Goal: Task Accomplishment & Management: Use online tool/utility

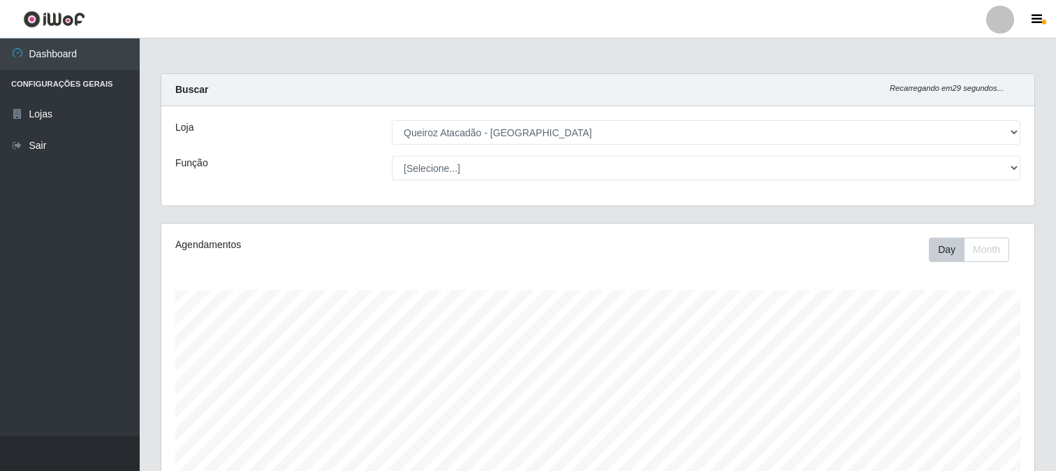
select select "464"
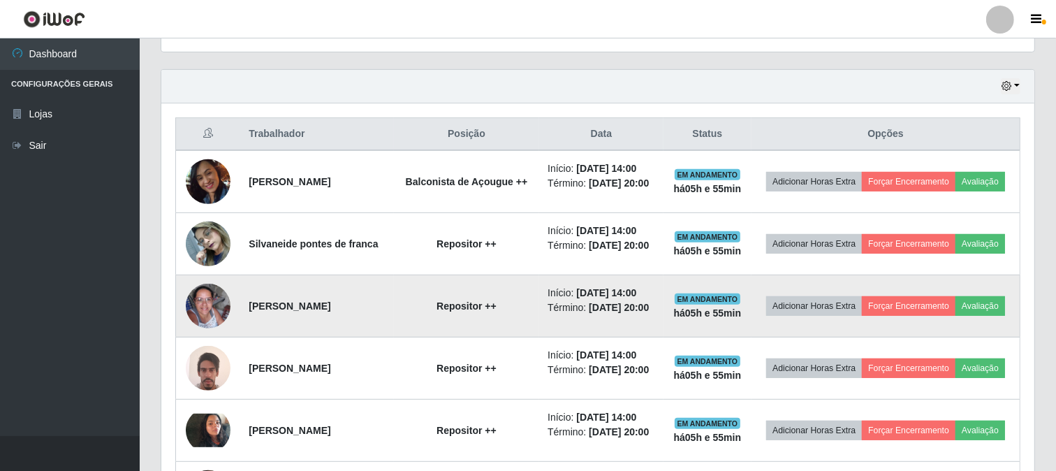
scroll to position [489, 0]
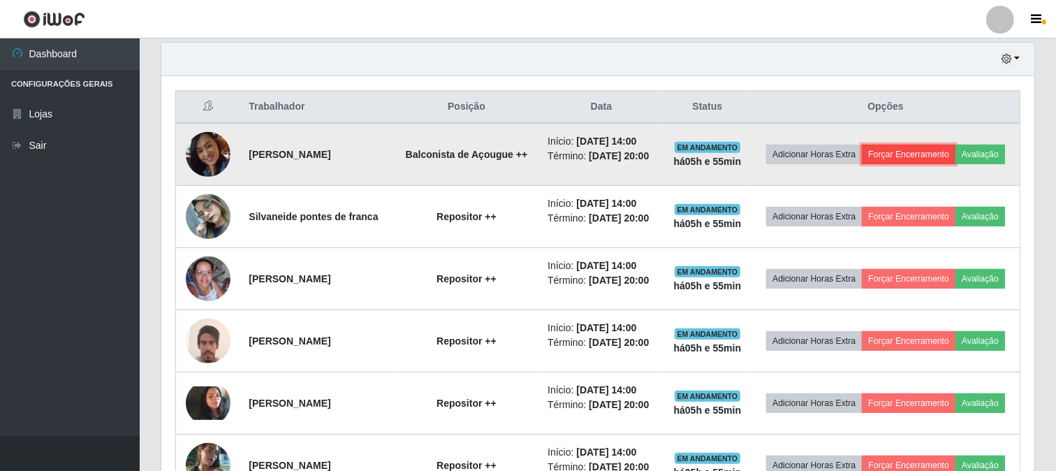
click at [953, 154] on button "Forçar Encerramento" at bounding box center [909, 155] width 94 height 20
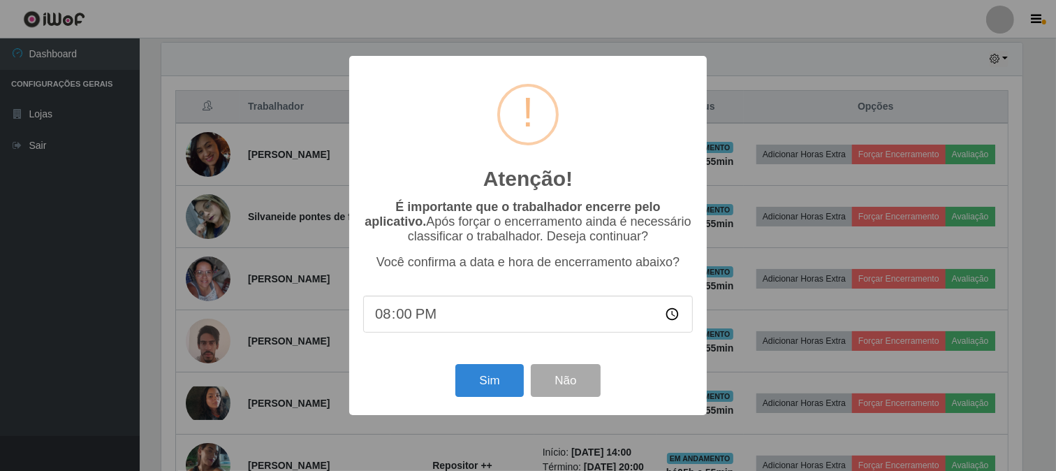
scroll to position [289, 864]
type input "19:56"
click at [492, 381] on button "Sim" at bounding box center [491, 380] width 68 height 33
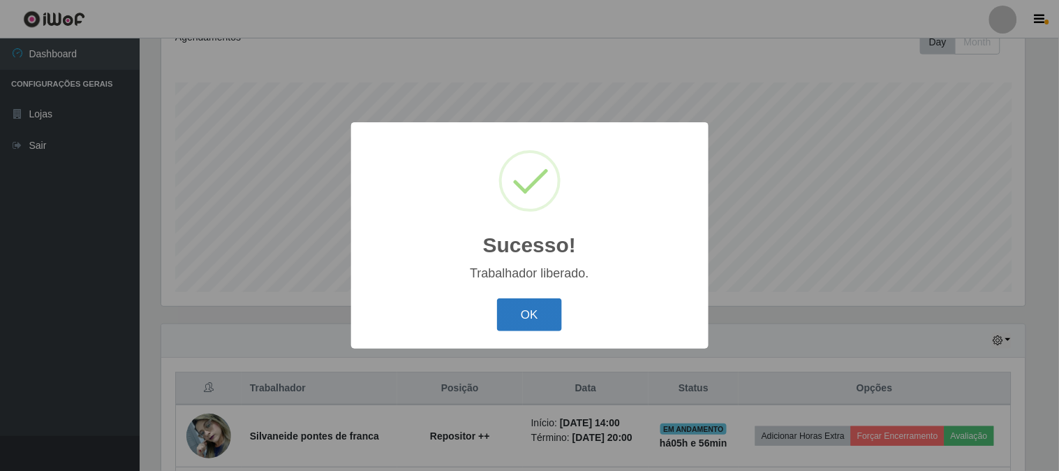
click at [541, 316] on button "OK" at bounding box center [529, 314] width 65 height 33
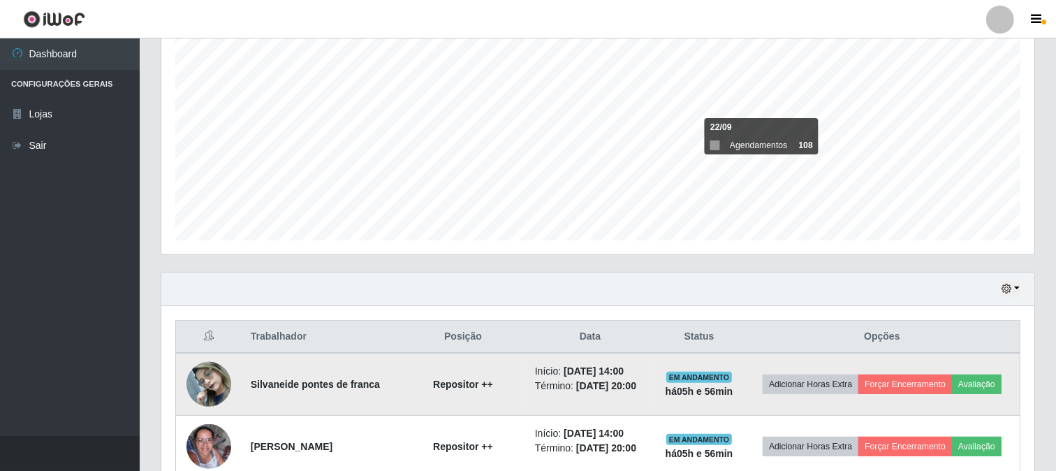
scroll to position [363, 0]
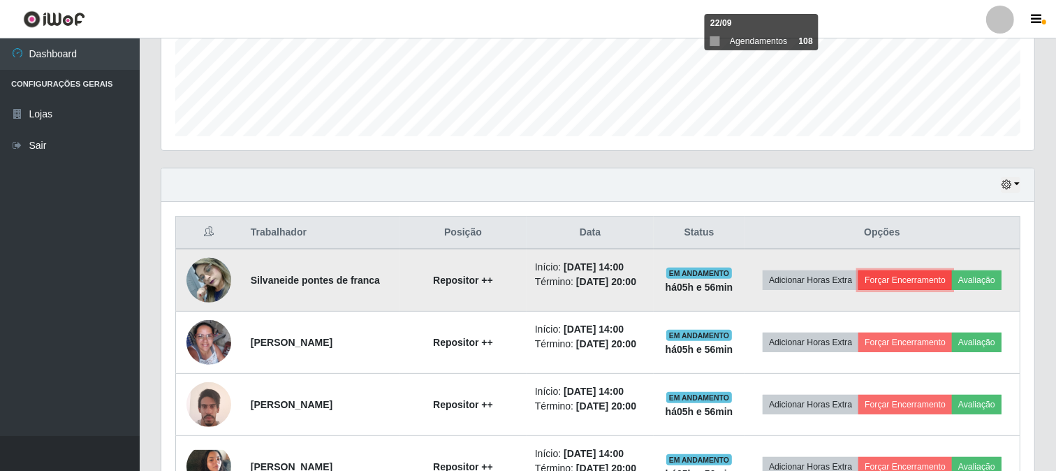
click at [906, 283] on button "Forçar Encerramento" at bounding box center [905, 280] width 94 height 20
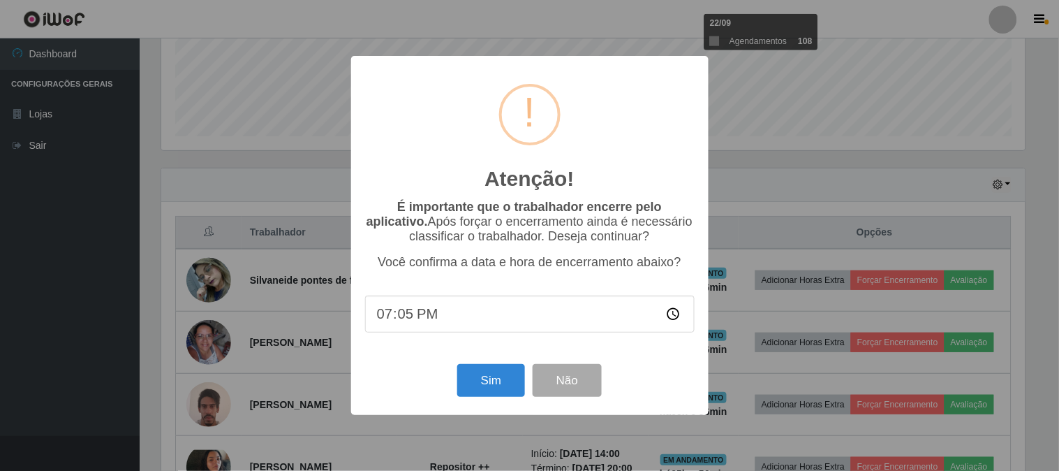
type input "19:56"
click at [493, 369] on button "Sim" at bounding box center [491, 380] width 68 height 33
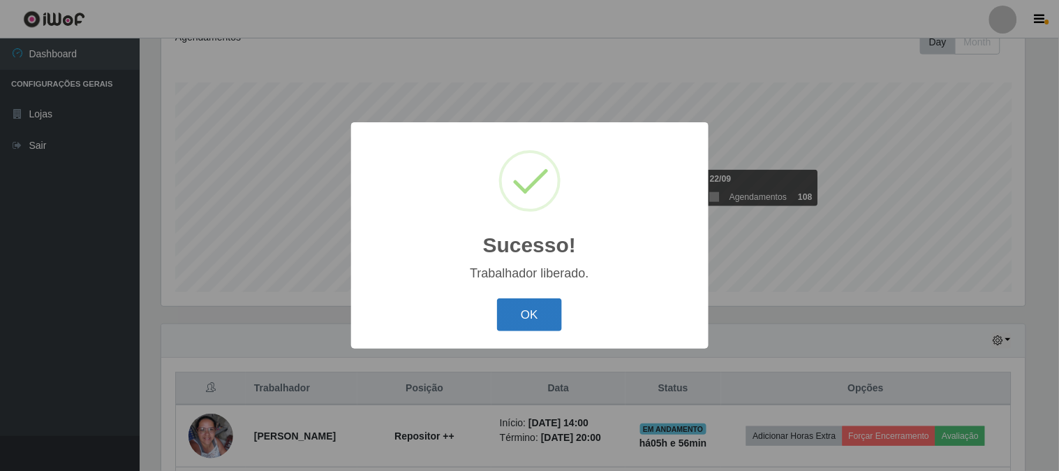
click at [561, 315] on button "OK" at bounding box center [529, 314] width 65 height 33
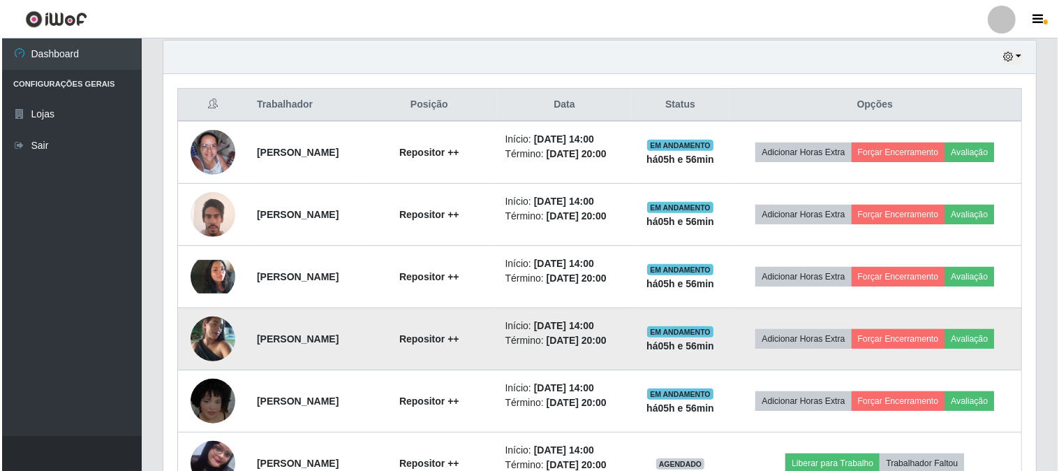
scroll to position [518, 0]
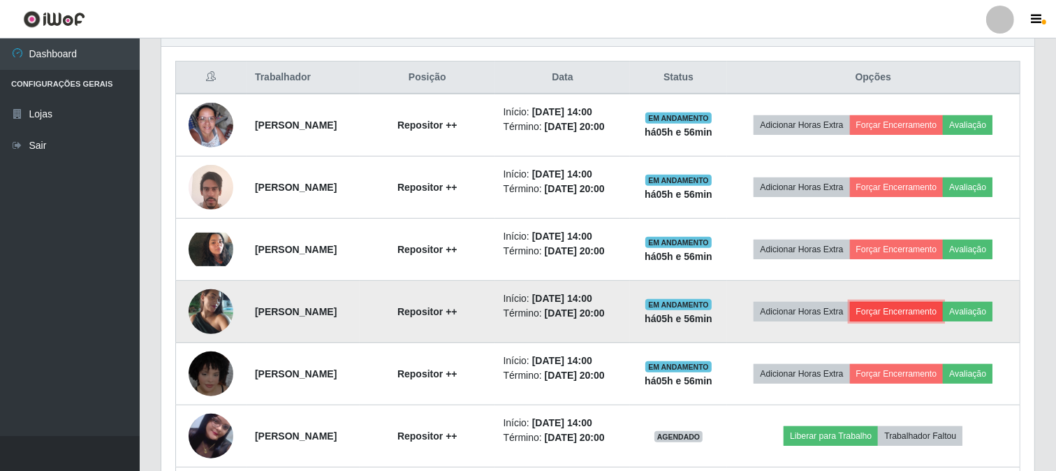
click at [916, 303] on button "Forçar Encerramento" at bounding box center [897, 312] width 94 height 20
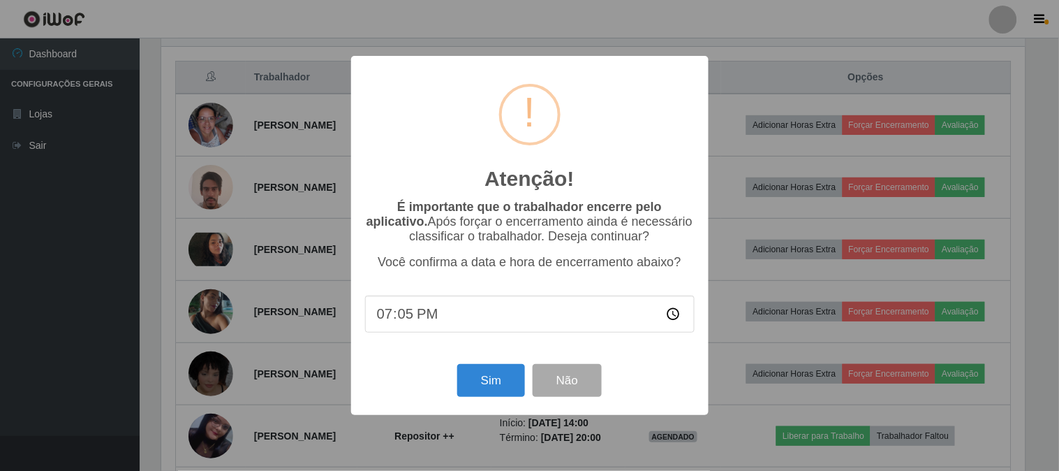
type input "19:56"
click at [496, 394] on button "Sim" at bounding box center [491, 380] width 68 height 33
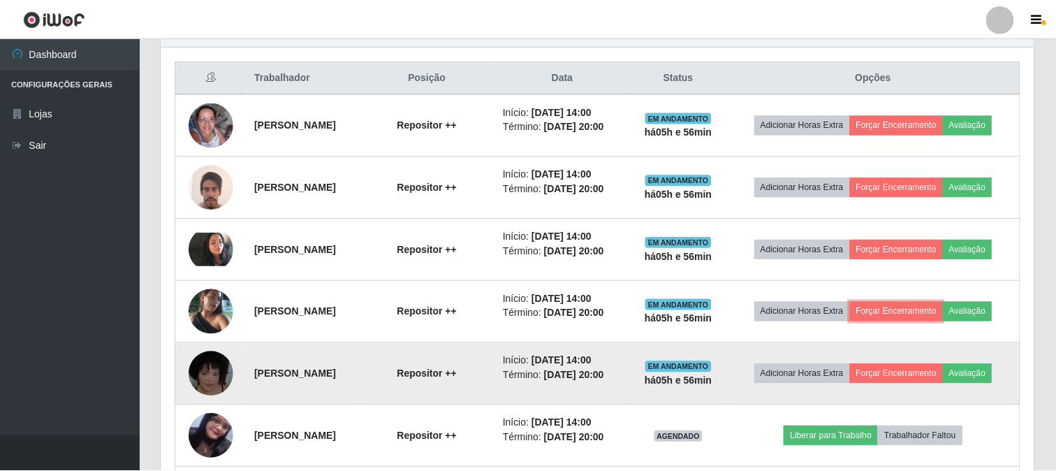
scroll to position [0, 0]
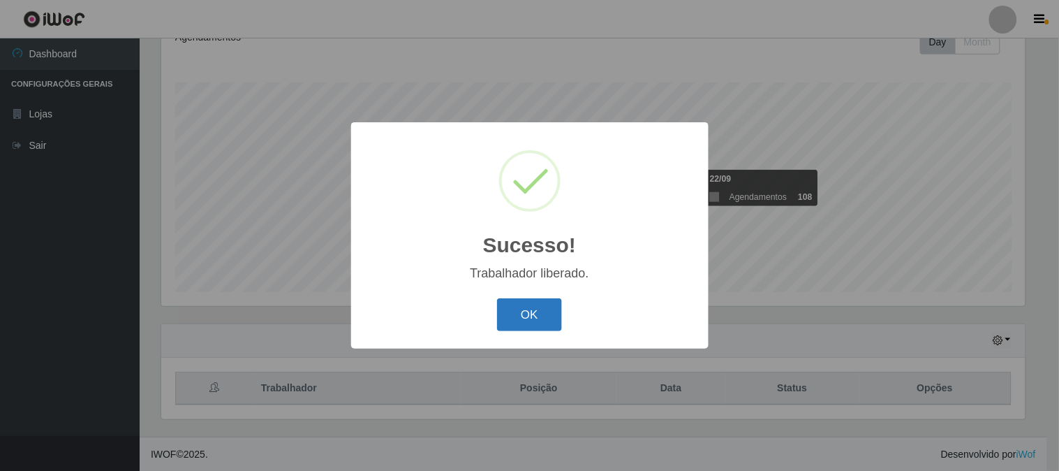
click at [505, 325] on button "OK" at bounding box center [529, 314] width 65 height 33
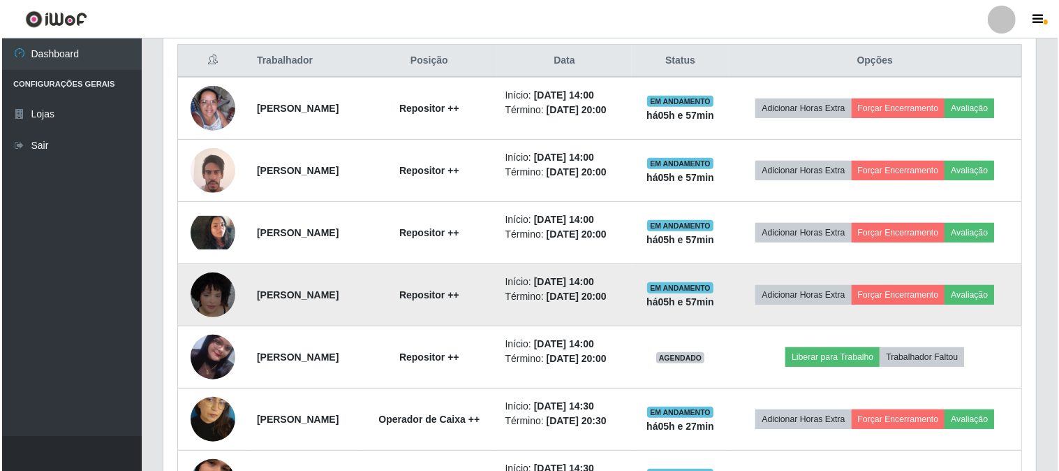
scroll to position [457, 0]
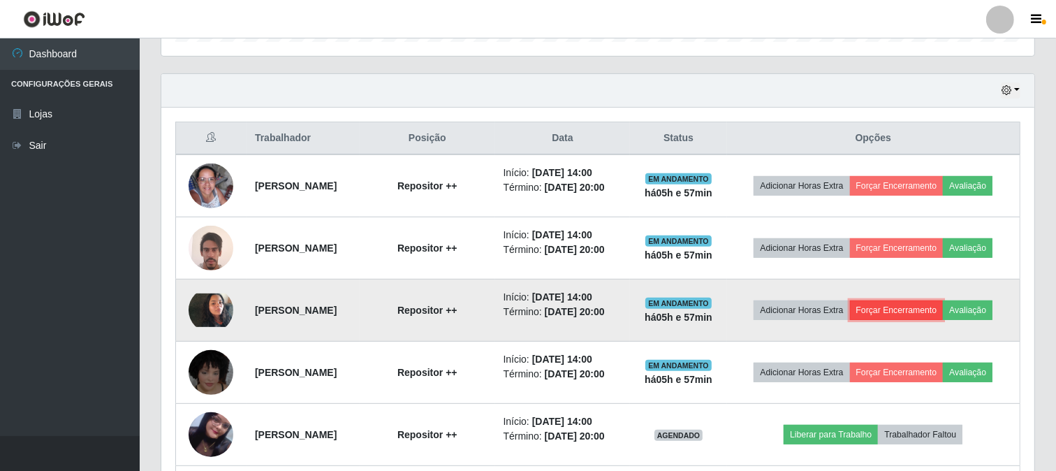
click at [896, 303] on button "Forçar Encerramento" at bounding box center [897, 310] width 94 height 20
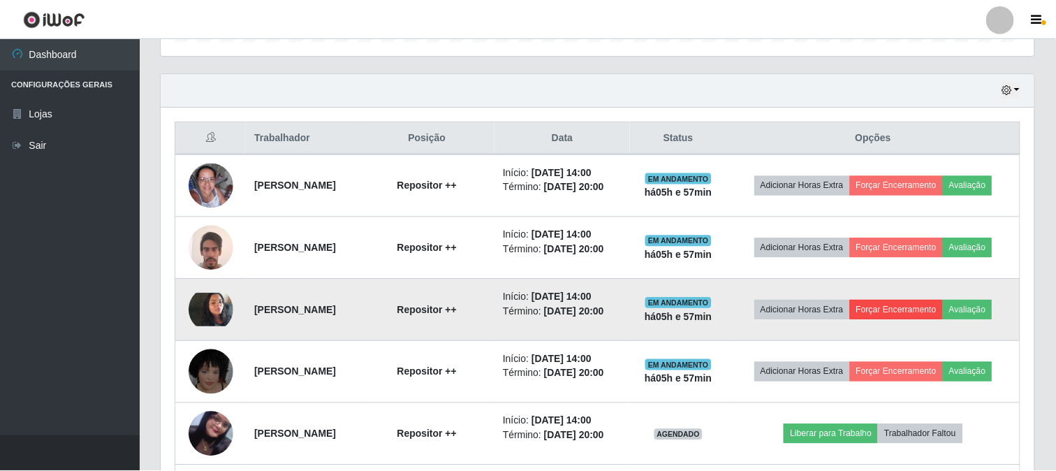
scroll to position [289, 864]
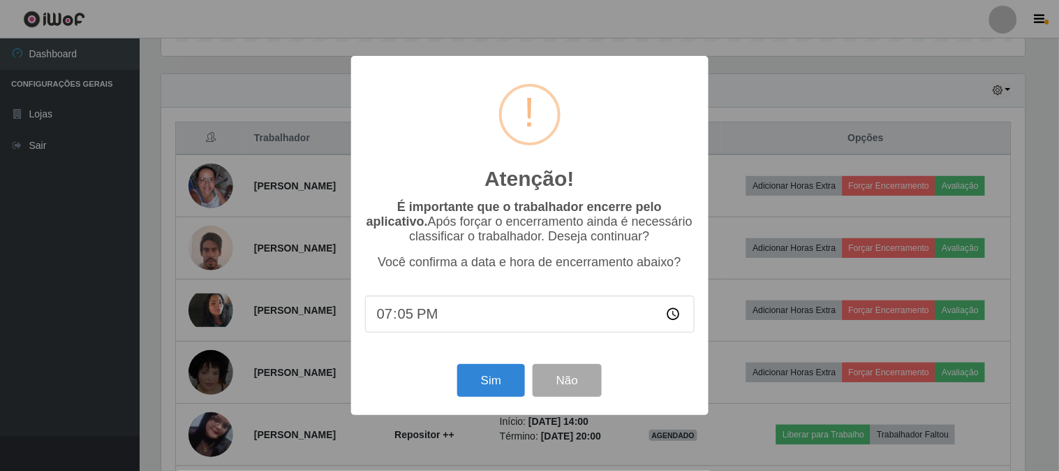
type input "19:57"
click at [493, 385] on button "Sim" at bounding box center [491, 380] width 68 height 33
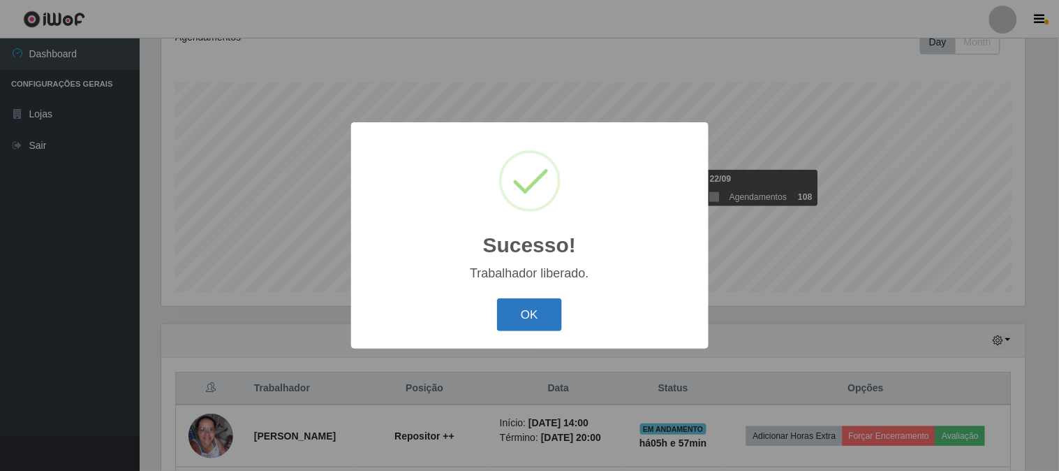
click at [515, 312] on button "OK" at bounding box center [529, 314] width 65 height 33
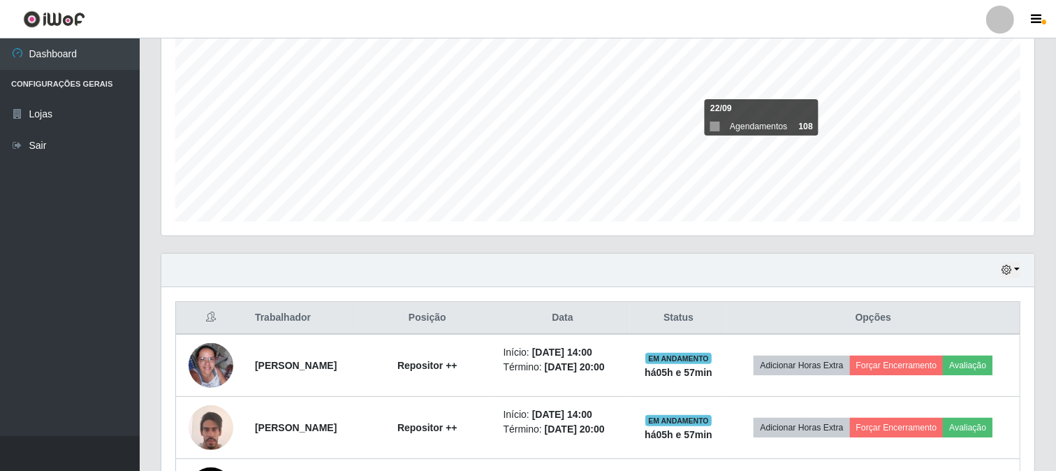
scroll to position [441, 0]
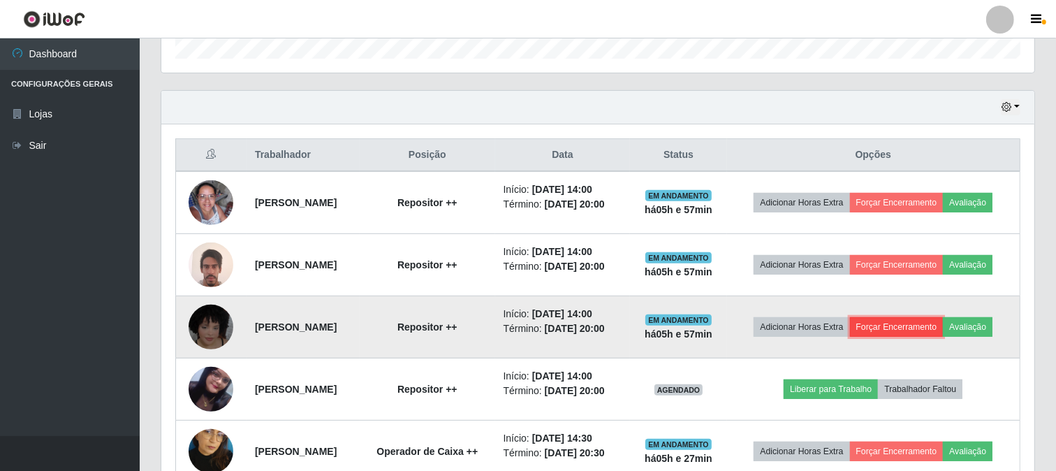
click at [930, 328] on button "Forçar Encerramento" at bounding box center [897, 327] width 94 height 20
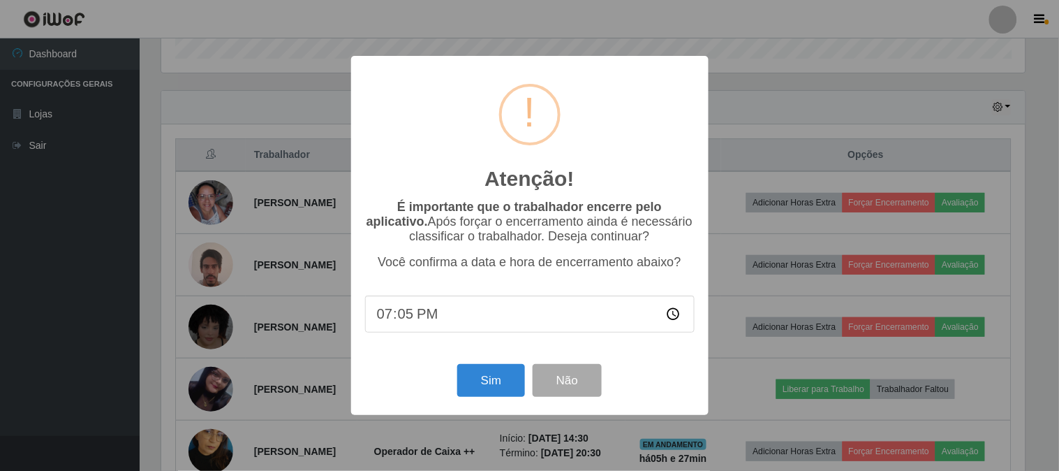
type input "19:57"
click at [482, 371] on button "Sim" at bounding box center [491, 380] width 68 height 33
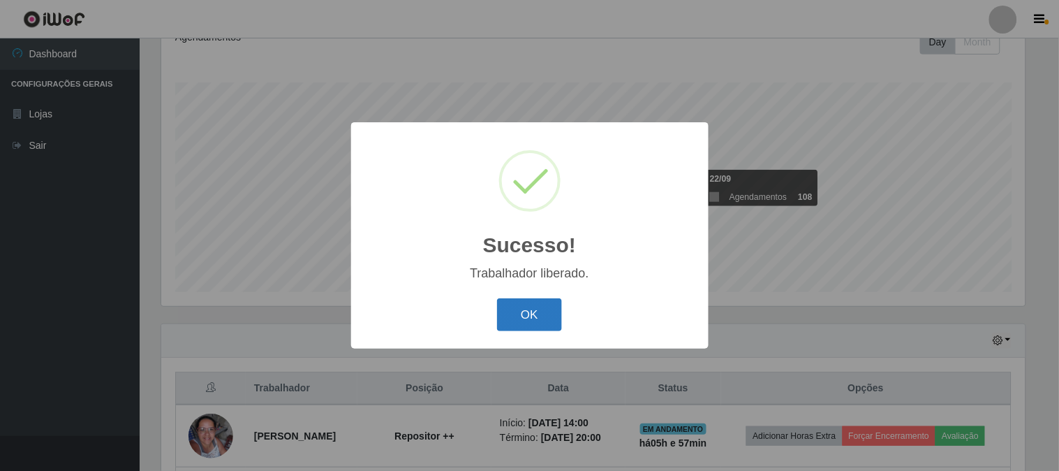
click at [542, 318] on button "OK" at bounding box center [529, 314] width 65 height 33
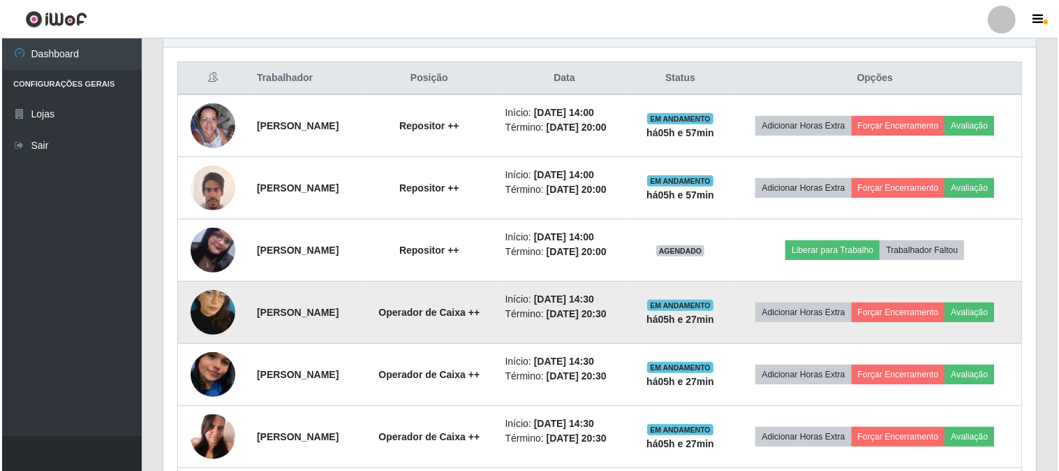
scroll to position [518, 0]
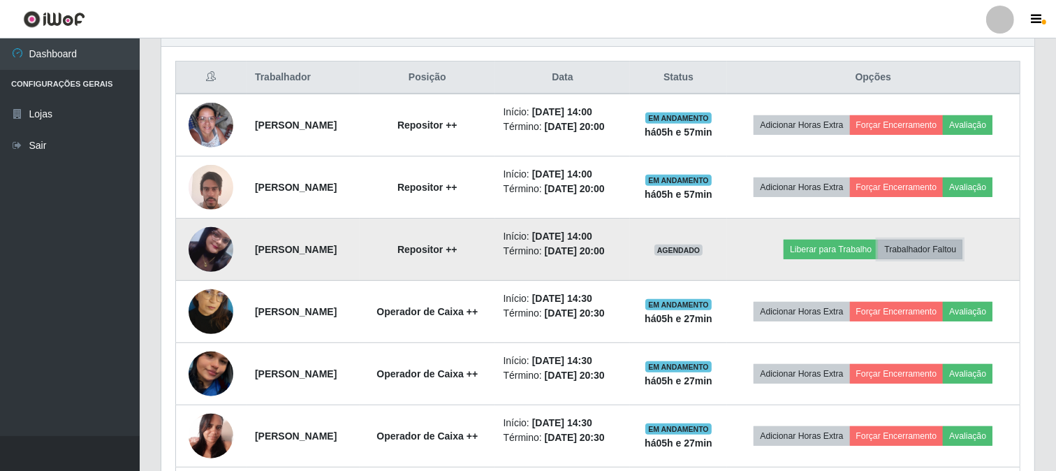
click at [954, 250] on button "Trabalhador Faltou" at bounding box center [920, 249] width 84 height 20
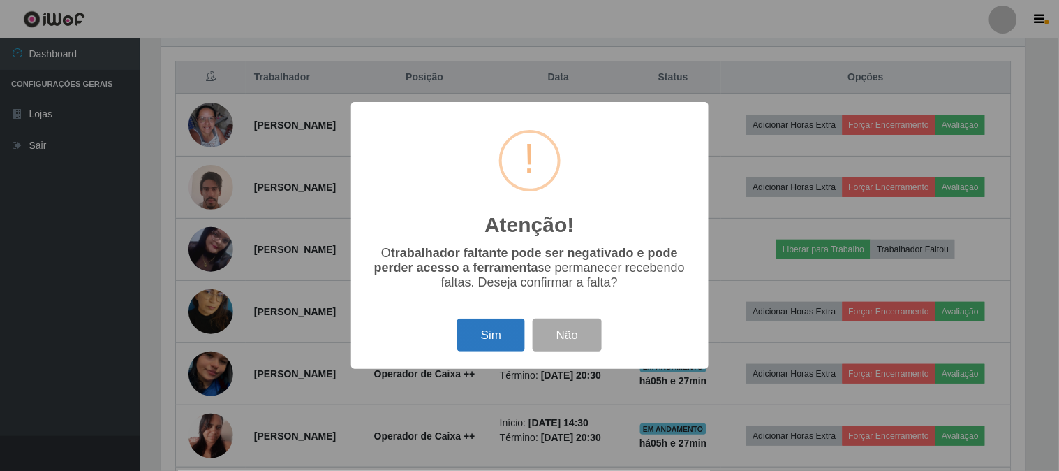
click at [489, 327] on button "Sim" at bounding box center [491, 334] width 68 height 33
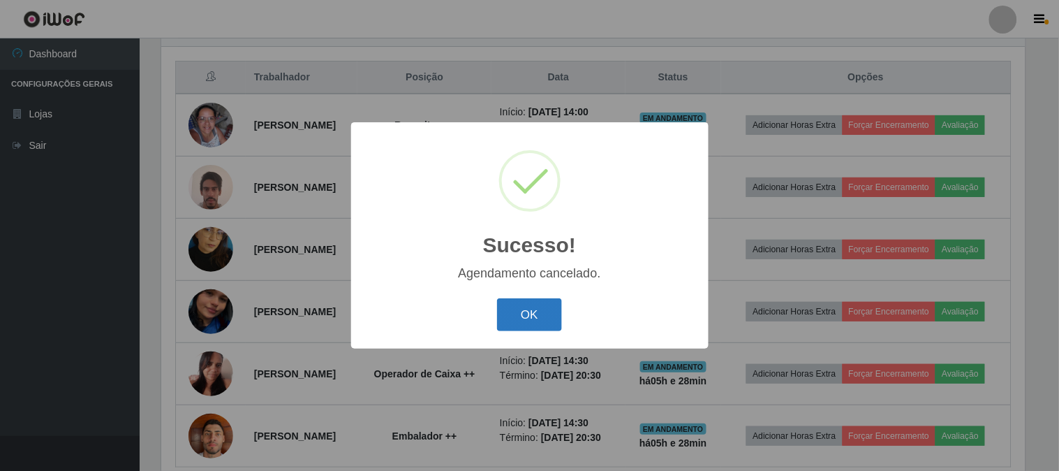
click at [529, 309] on button "OK" at bounding box center [529, 314] width 65 height 33
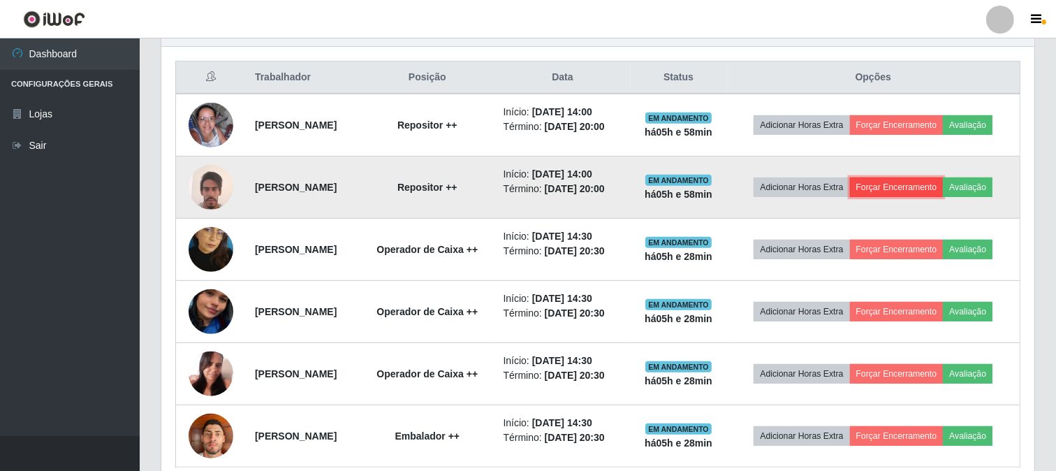
click at [936, 187] on button "Forçar Encerramento" at bounding box center [897, 187] width 94 height 20
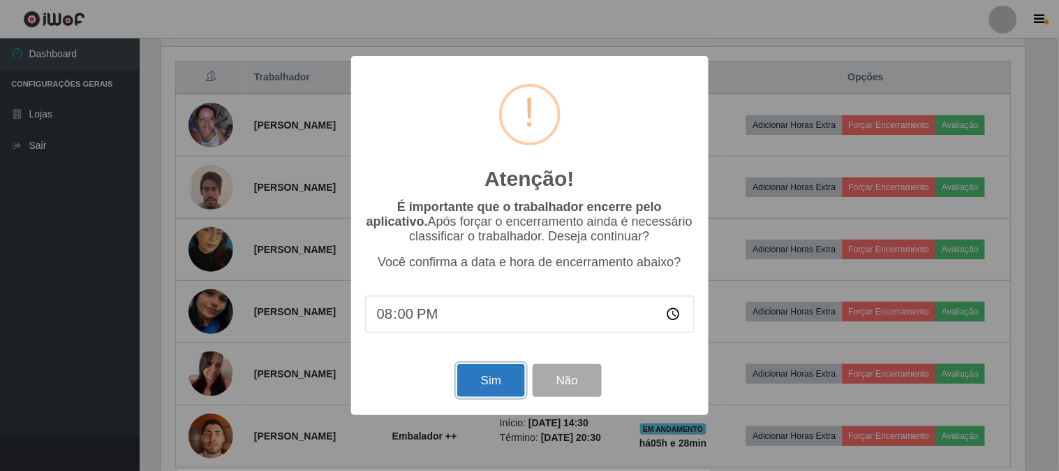
click at [507, 387] on button "Sim" at bounding box center [491, 380] width 68 height 33
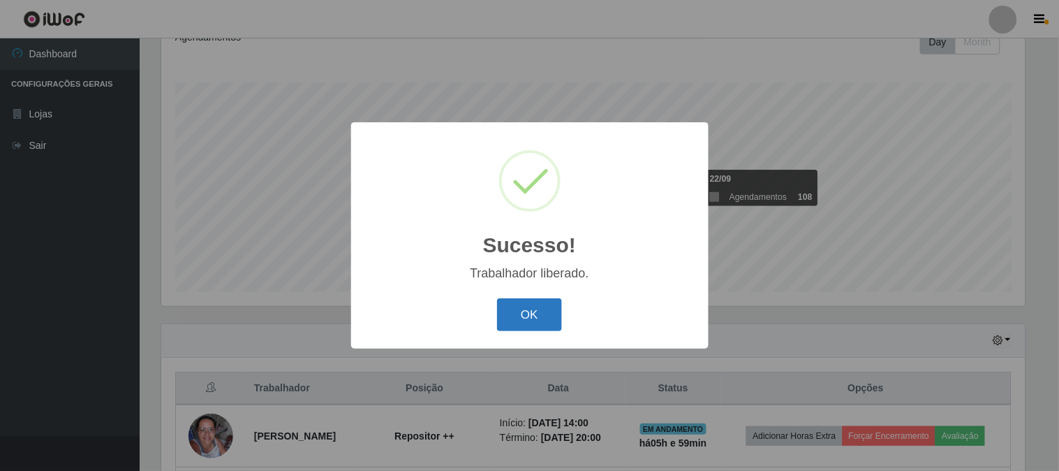
click at [538, 320] on button "OK" at bounding box center [529, 314] width 65 height 33
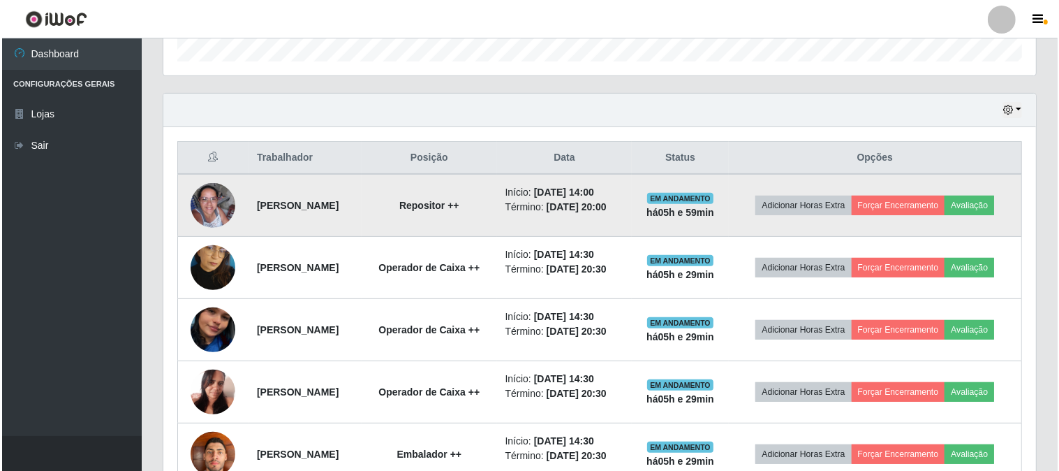
scroll to position [441, 0]
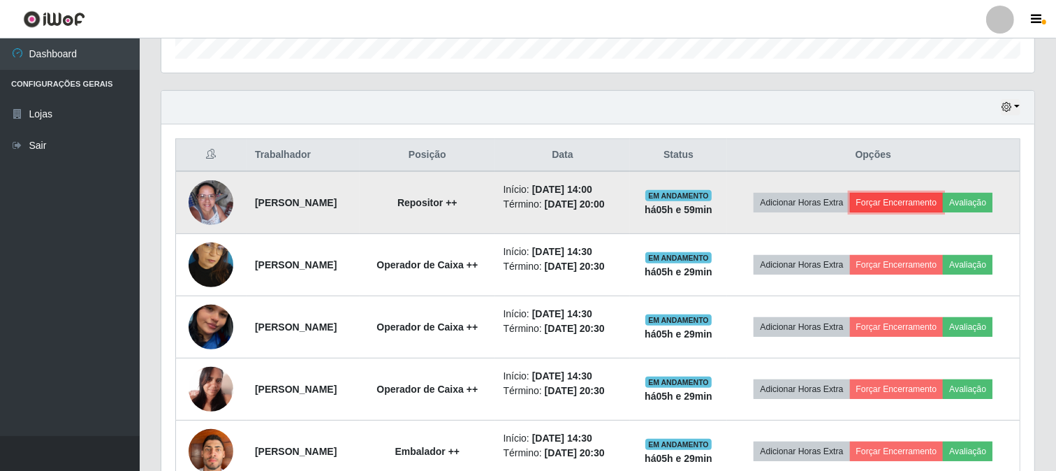
click at [913, 205] on button "Forçar Encerramento" at bounding box center [897, 203] width 94 height 20
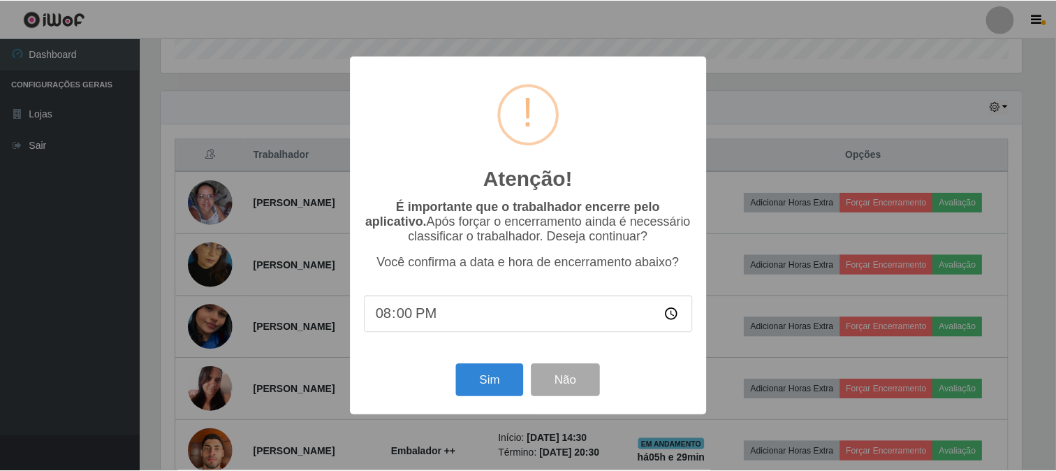
scroll to position [289, 864]
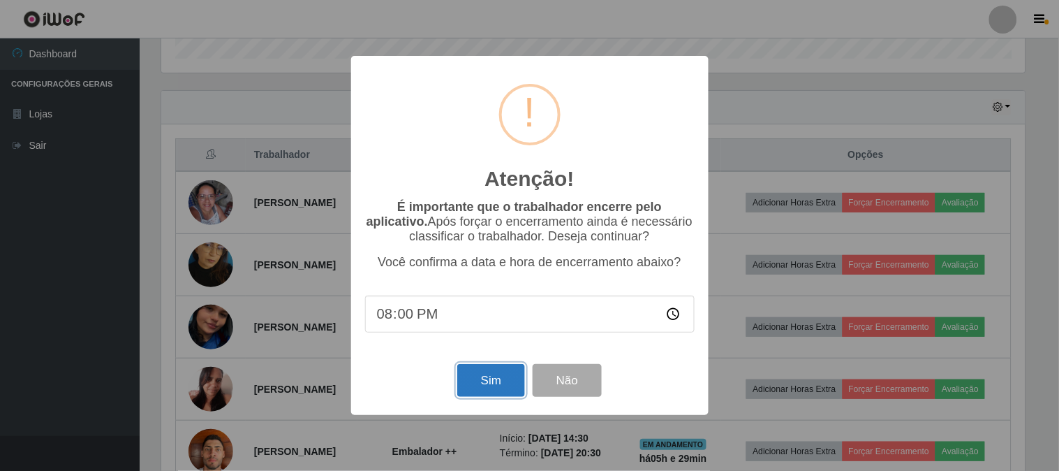
click at [492, 394] on button "Sim" at bounding box center [491, 380] width 68 height 33
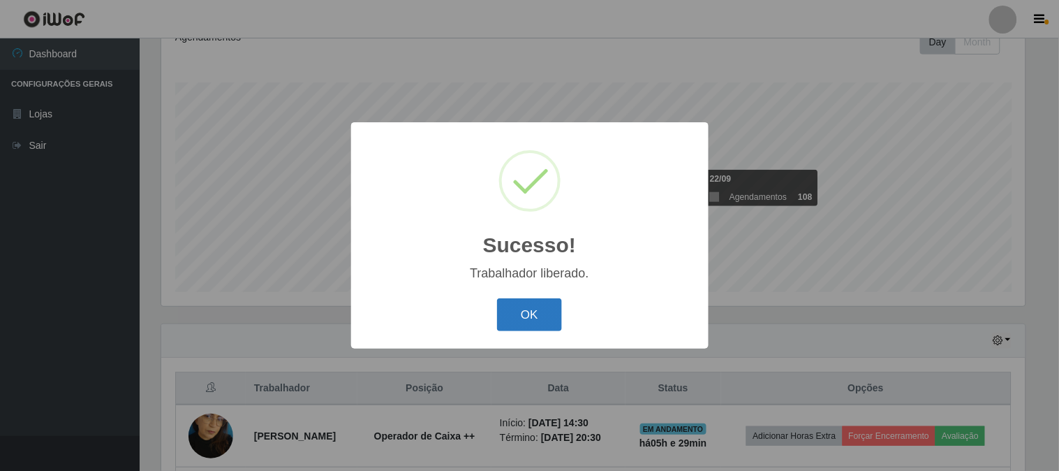
click at [549, 303] on button "OK" at bounding box center [529, 314] width 65 height 33
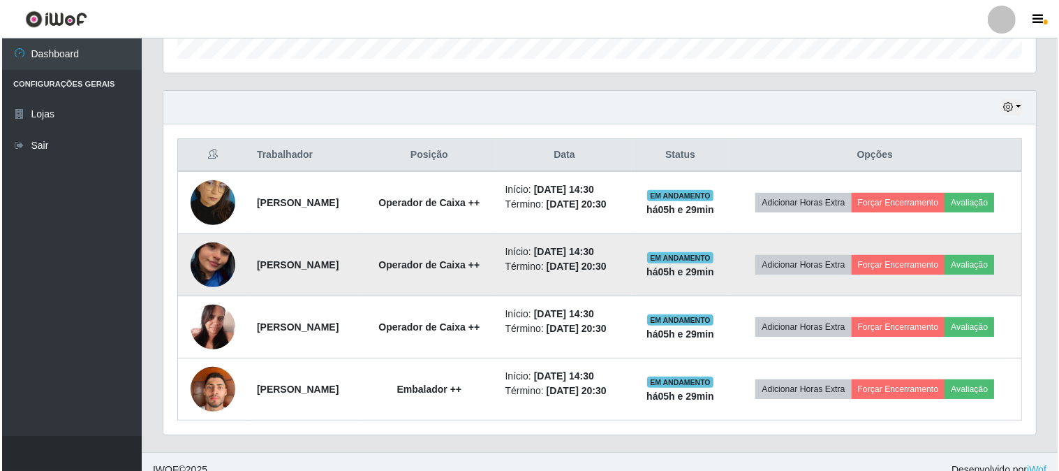
scroll to position [457, 0]
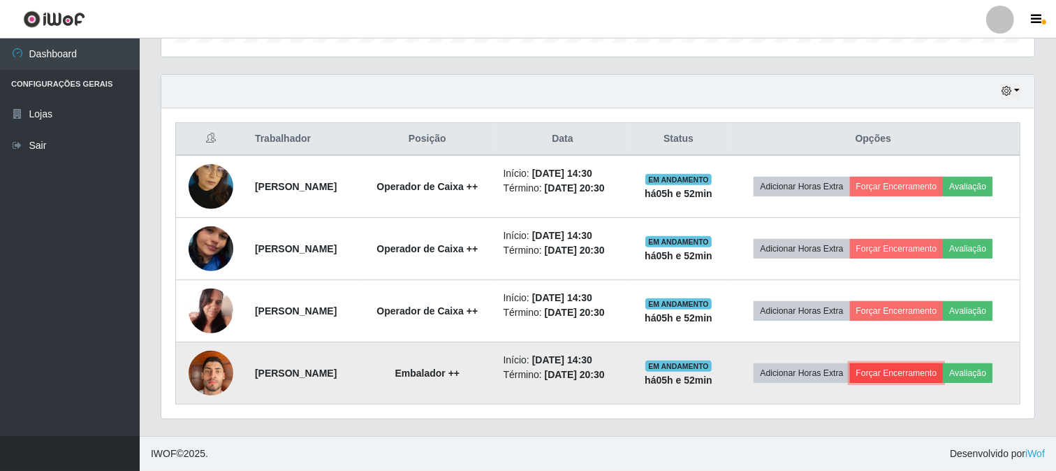
click at [904, 375] on button "Forçar Encerramento" at bounding box center [897, 373] width 94 height 20
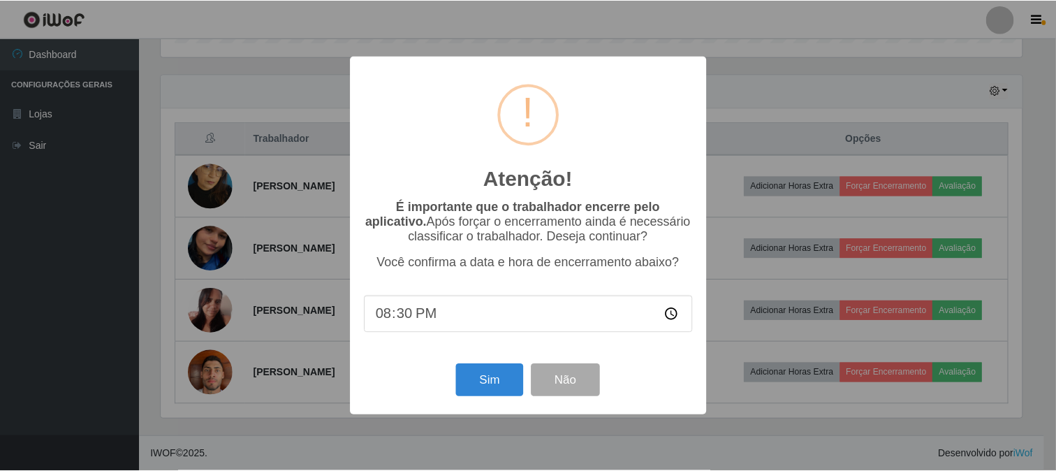
scroll to position [289, 864]
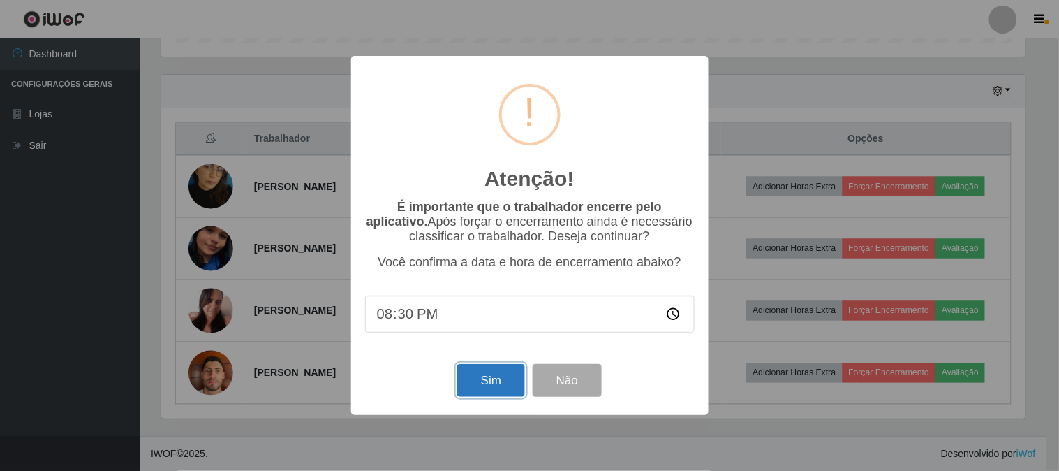
click at [494, 385] on button "Sim" at bounding box center [491, 380] width 68 height 33
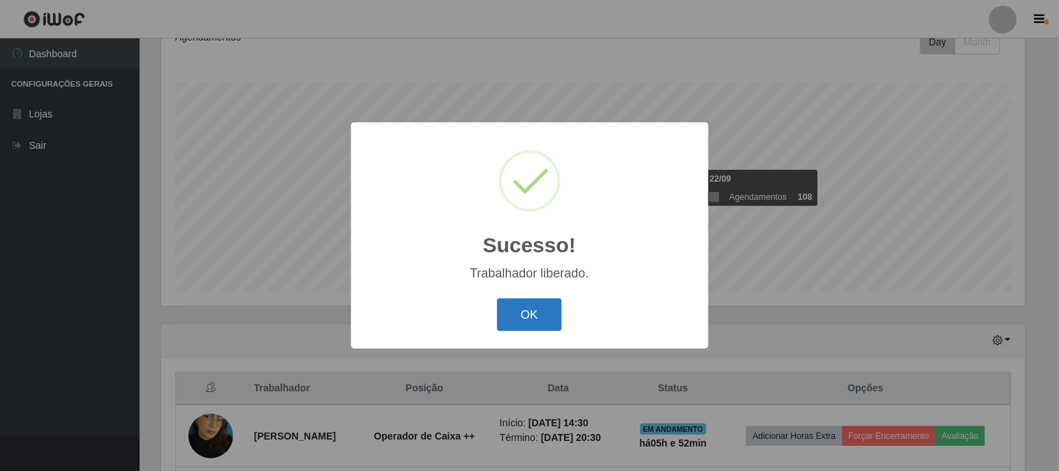
click at [542, 330] on button "OK" at bounding box center [529, 314] width 65 height 33
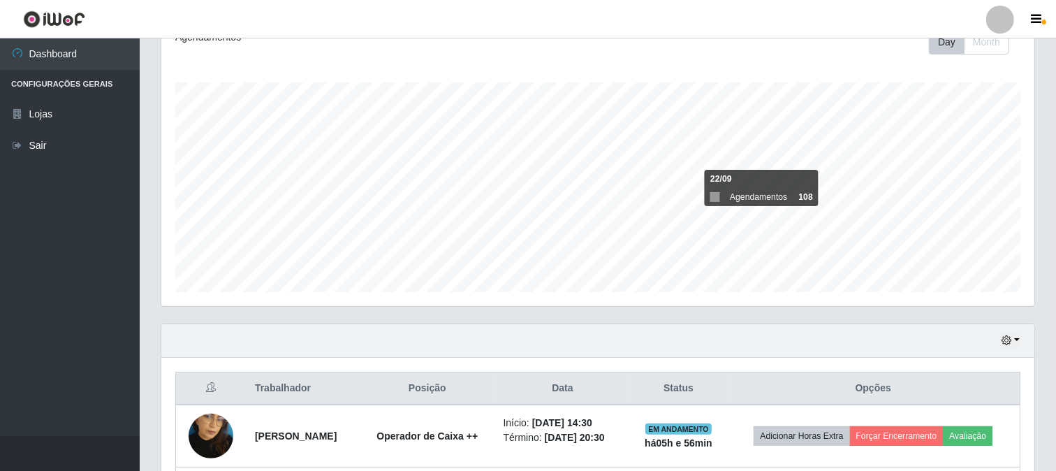
scroll to position [239, 0]
